Goal: Transaction & Acquisition: Purchase product/service

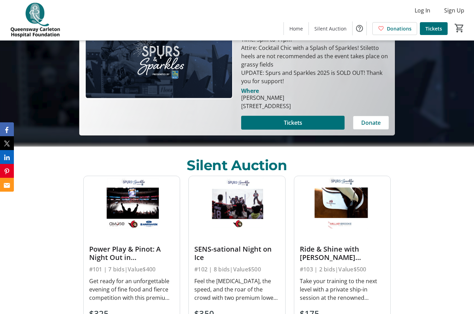
scroll to position [167, 0]
click at [58, 89] on div "Spurs & Sparkles 2025 | SOLD OUT! Presented by RBC Royal Bank When Date: [DATE]…" at bounding box center [237, 4] width 474 height 263
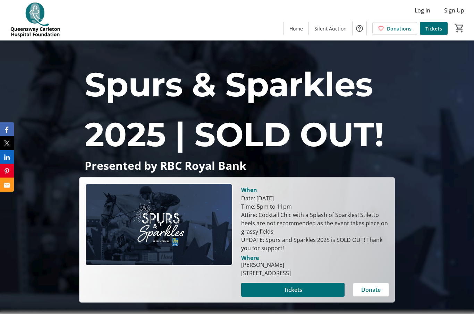
scroll to position [0, 0]
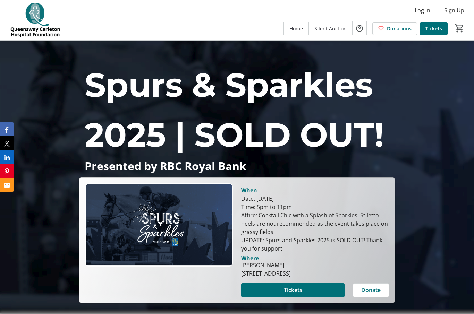
click at [302, 27] on span "Home" at bounding box center [296, 28] width 14 height 7
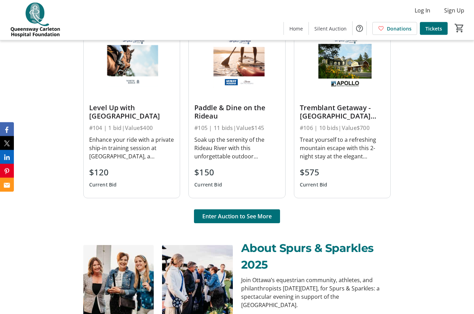
scroll to position [480, 0]
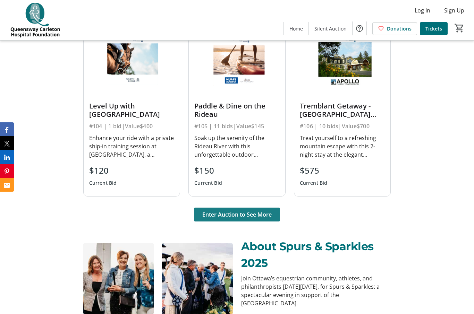
click at [251, 223] on span at bounding box center [237, 214] width 86 height 17
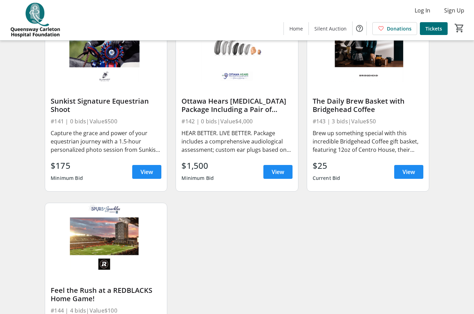
scroll to position [2611, 0]
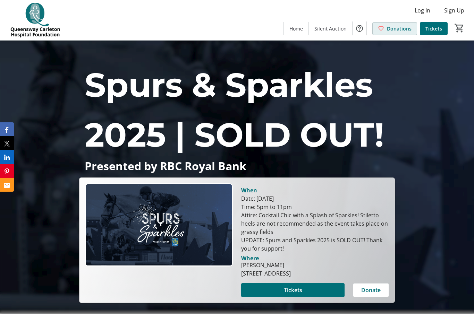
click at [397, 28] on span "Donations" at bounding box center [399, 28] width 25 height 7
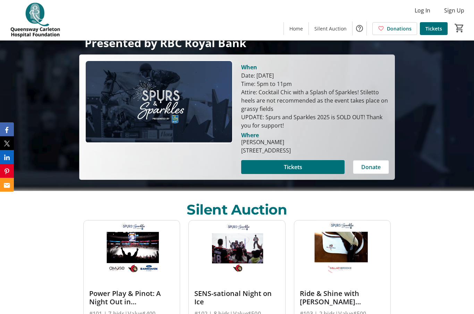
scroll to position [123, 0]
click at [320, 176] on span at bounding box center [292, 167] width 103 height 17
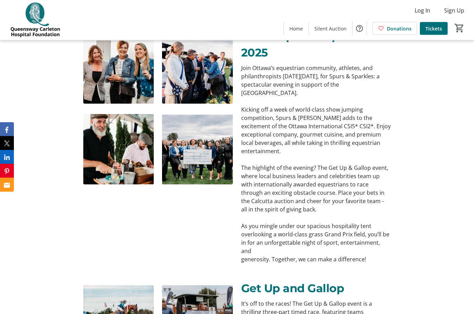
scroll to position [669, 0]
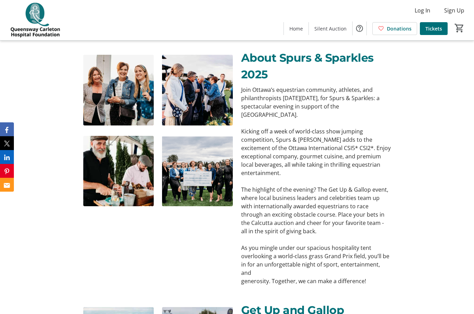
click at [104, 108] on img at bounding box center [118, 90] width 71 height 71
click at [137, 126] on img at bounding box center [118, 90] width 71 height 71
click at [213, 111] on img at bounding box center [197, 90] width 71 height 71
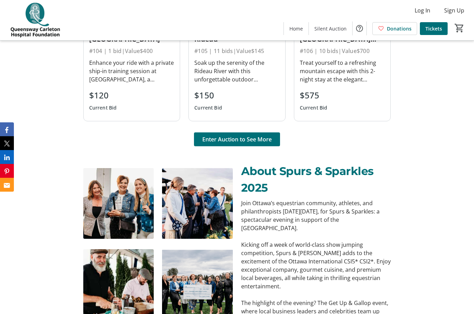
scroll to position [555, 0]
